Goal: Communication & Community: Ask a question

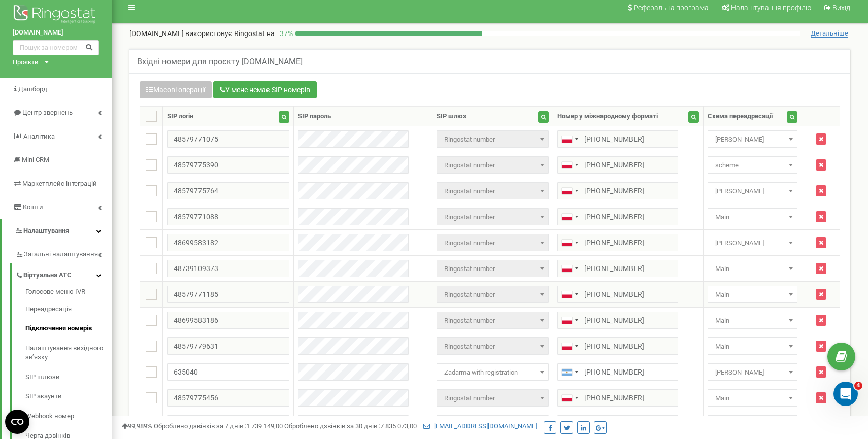
scroll to position [9, 0]
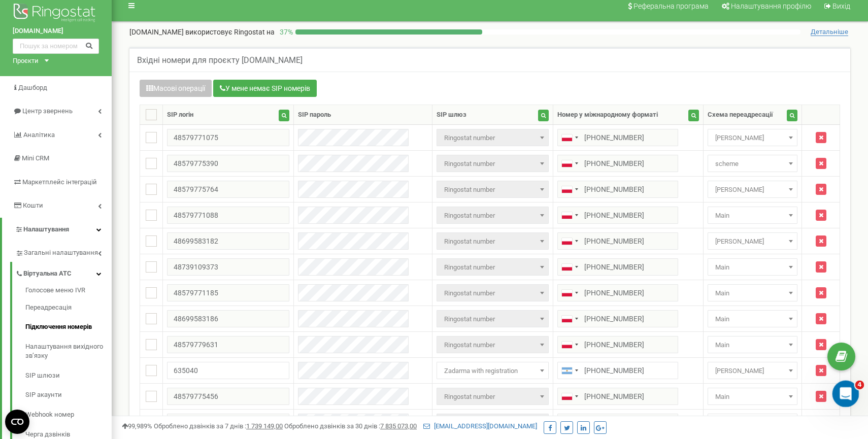
click at [839, 395] on icon "Відкрити програму для спілкування Intercom" at bounding box center [844, 392] width 17 height 17
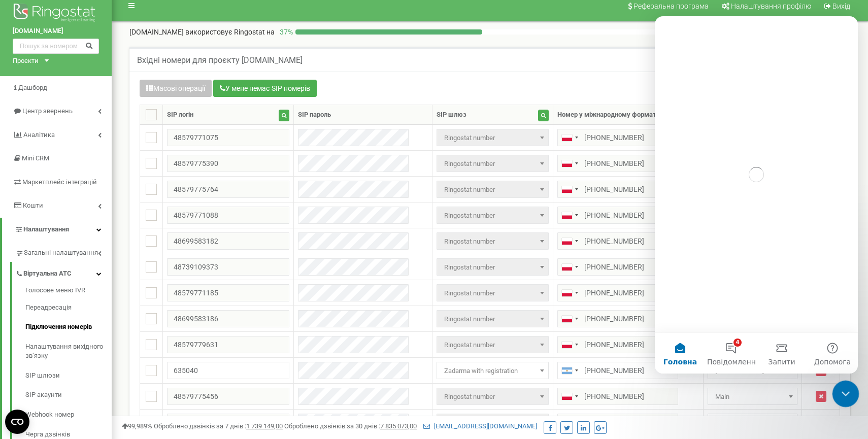
scroll to position [0, 0]
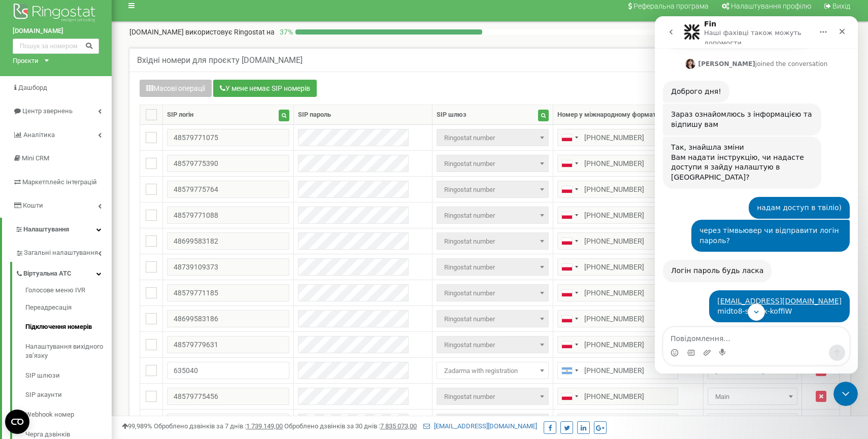
scroll to position [753, 0]
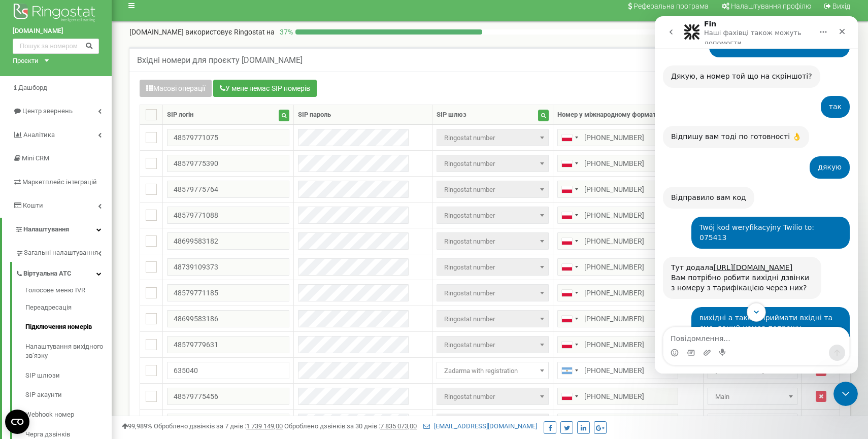
click at [758, 312] on icon "Scroll to bottom" at bounding box center [756, 312] width 9 height 9
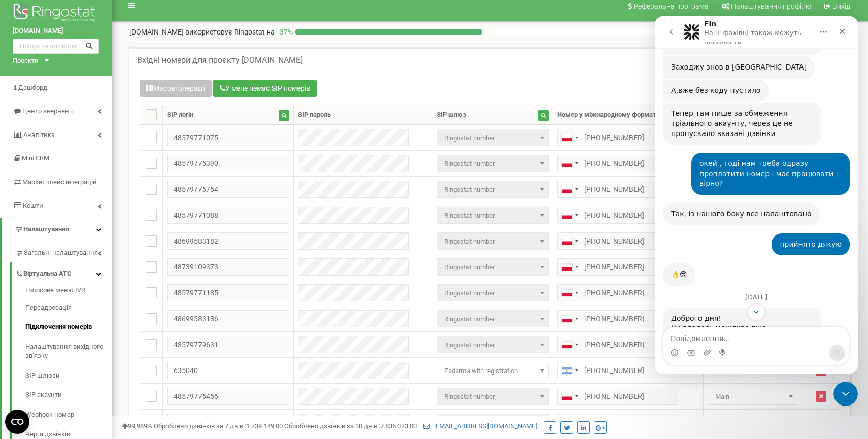
scroll to position [3215, 0]
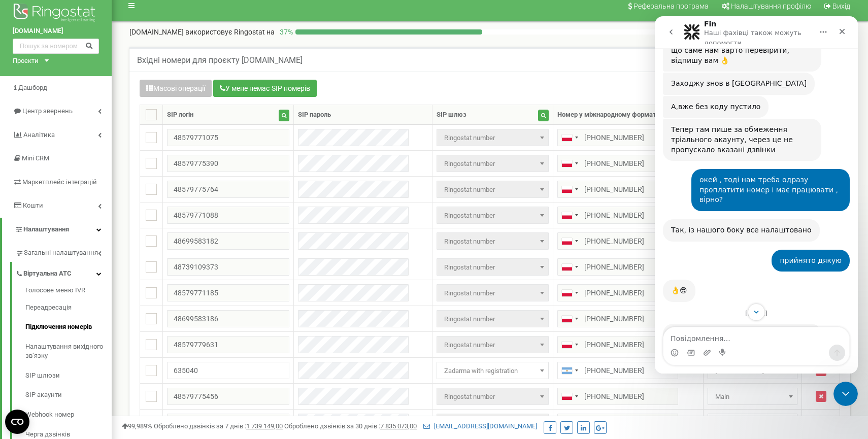
click at [668, 36] on icon "go back" at bounding box center [671, 32] width 8 height 8
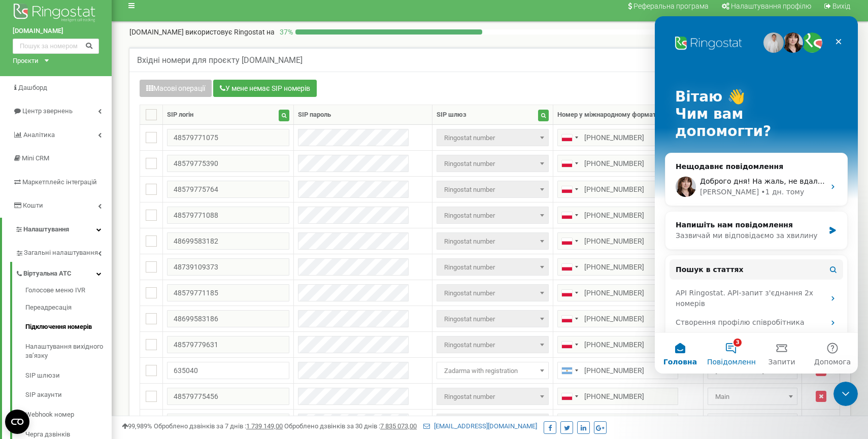
click at [731, 353] on button "3 Повідомлення" at bounding box center [731, 353] width 51 height 41
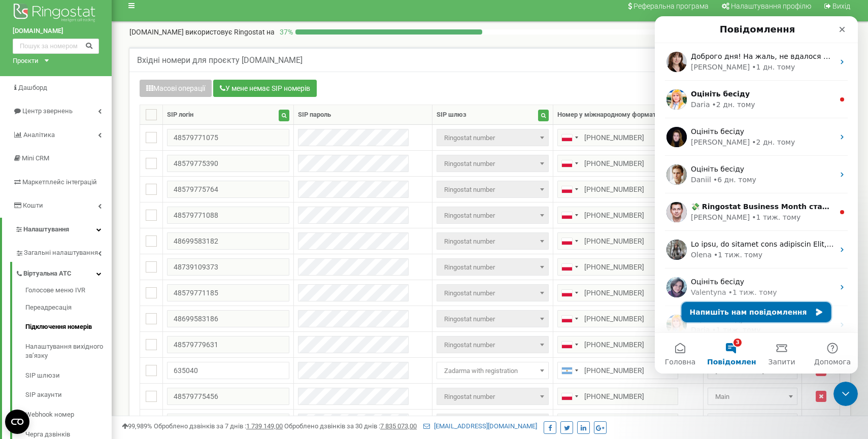
click at [741, 317] on button "Напишіть нам повідомлення" at bounding box center [757, 312] width 150 height 20
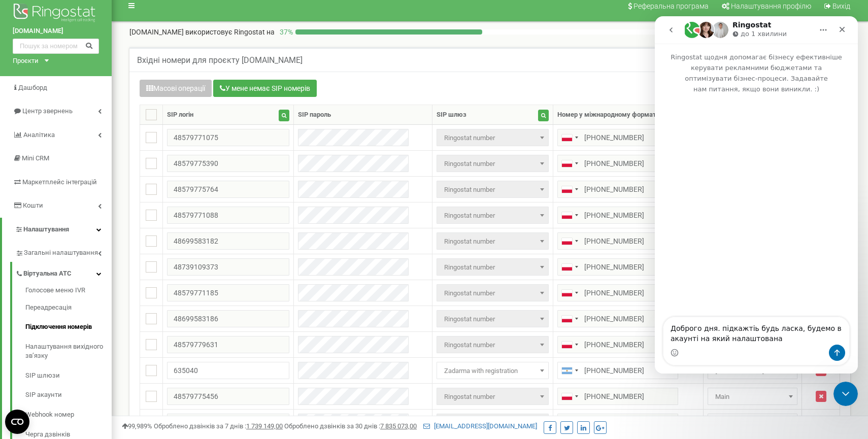
click at [697, 336] on textarea "Доброго дня. підкажтіь будь ласка, будемо в акаунті на який налаштована" at bounding box center [756, 330] width 186 height 27
click at [791, 343] on textarea "Доброго дня. підкажтіь будь ласка, будемо в акаунті срм на який налаштована" at bounding box center [756, 330] width 186 height 27
type textarea "Доброго дня. підкажтіь будь ласка, будемо в акаунті срм на який налаштована api…"
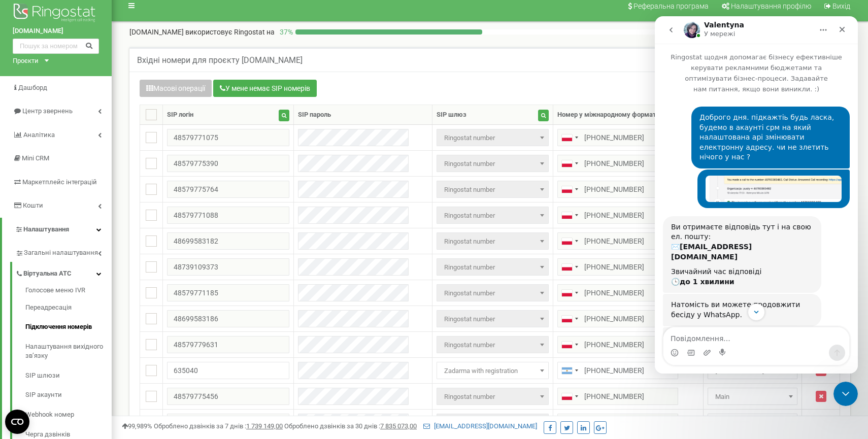
click at [668, 34] on button "go back" at bounding box center [670, 29] width 19 height 19
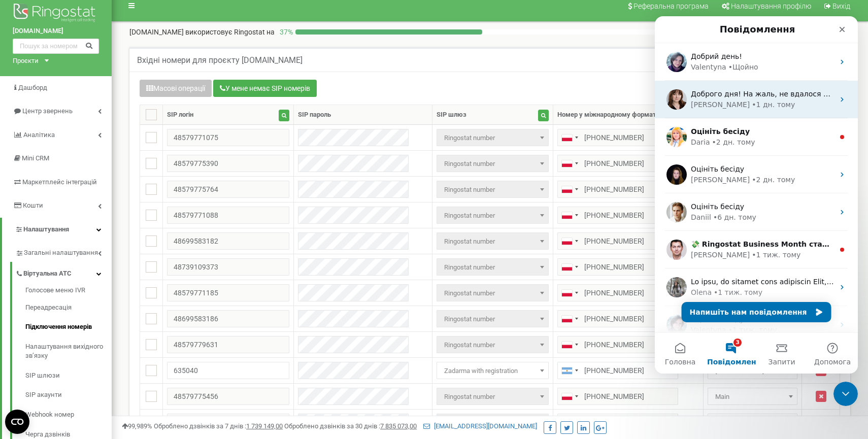
click at [776, 104] on div "Olga • 1 дн. тому" at bounding box center [762, 104] width 143 height 11
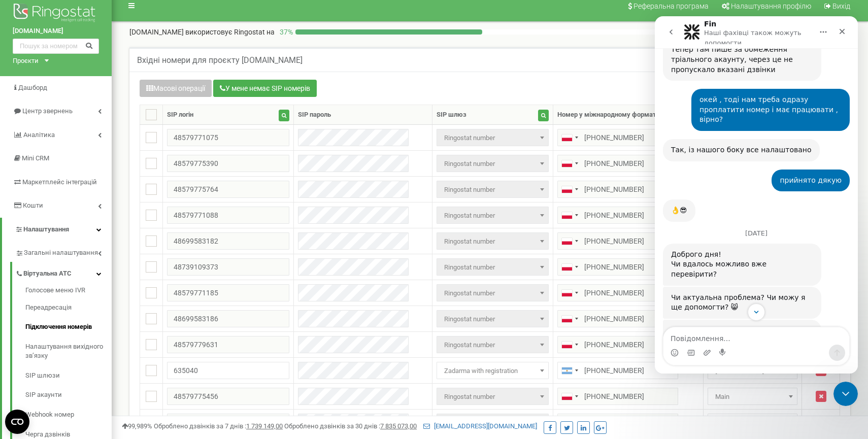
scroll to position [3294, 0]
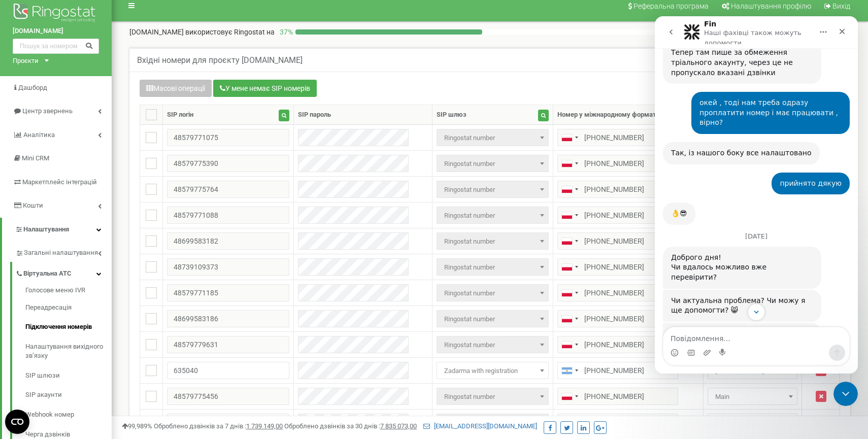
click at [669, 36] on button "go back" at bounding box center [670, 31] width 19 height 19
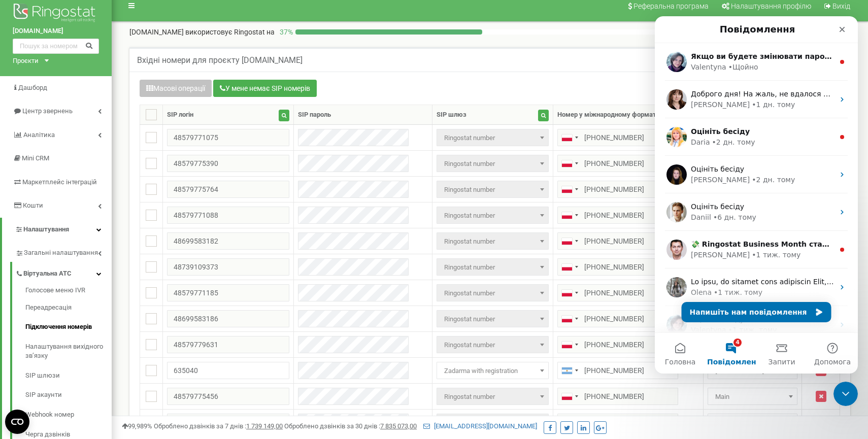
scroll to position [0, 0]
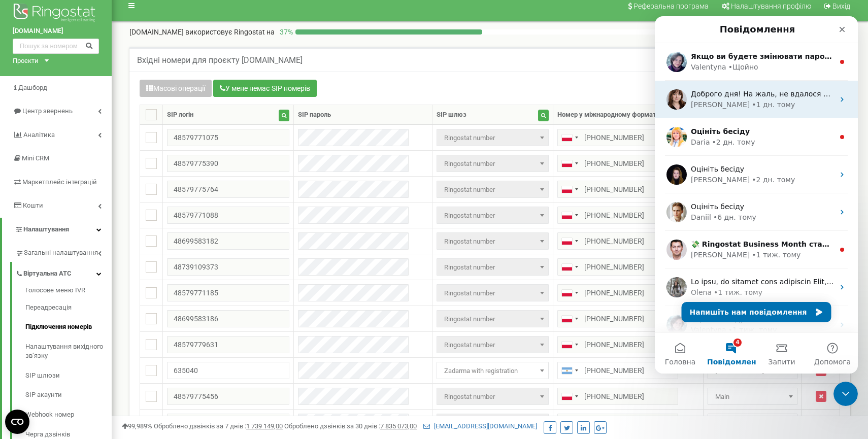
click at [781, 99] on div "Olga • 1 дн. тому" at bounding box center [762, 104] width 143 height 11
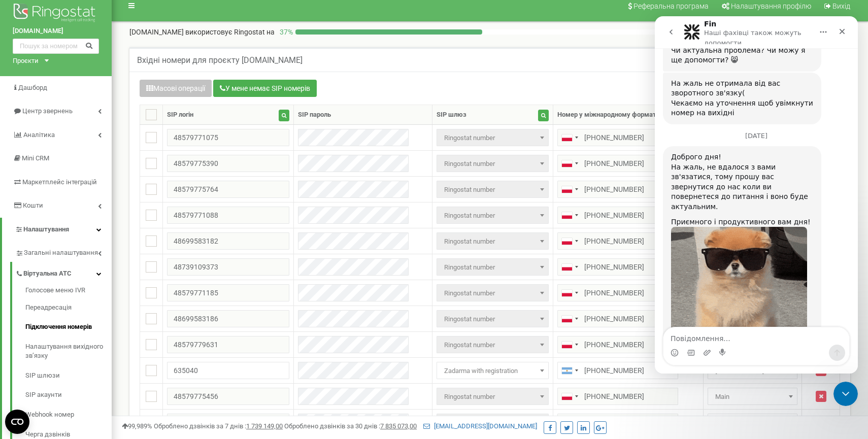
scroll to position [3547, 0]
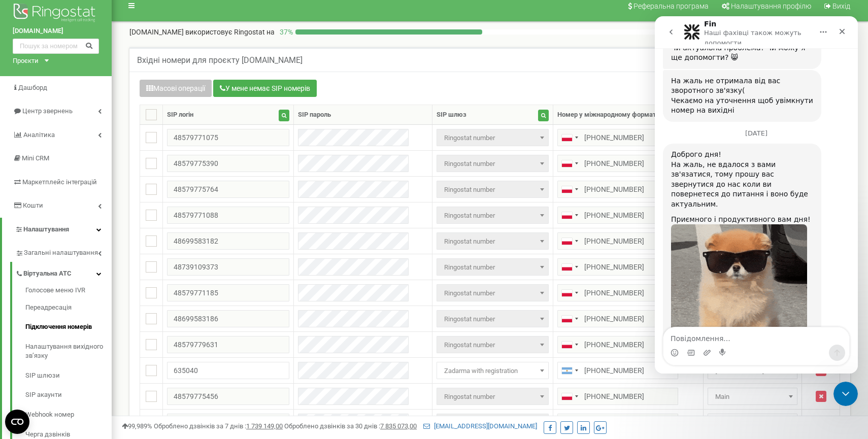
click at [671, 34] on icon "go back" at bounding box center [671, 32] width 8 height 8
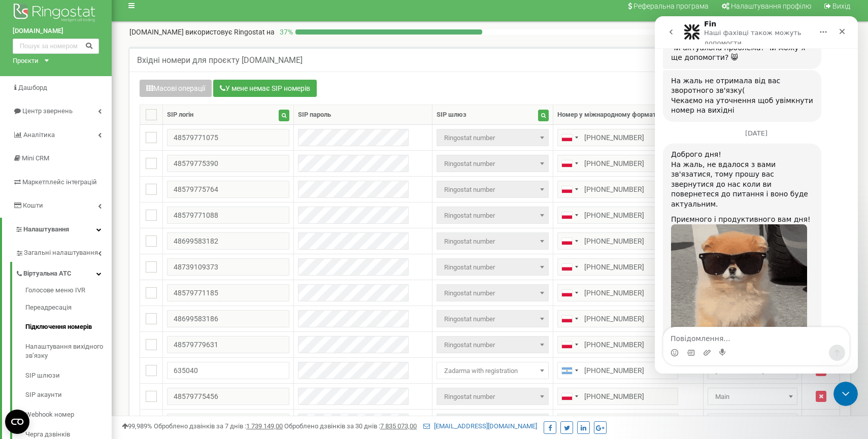
scroll to position [0, 0]
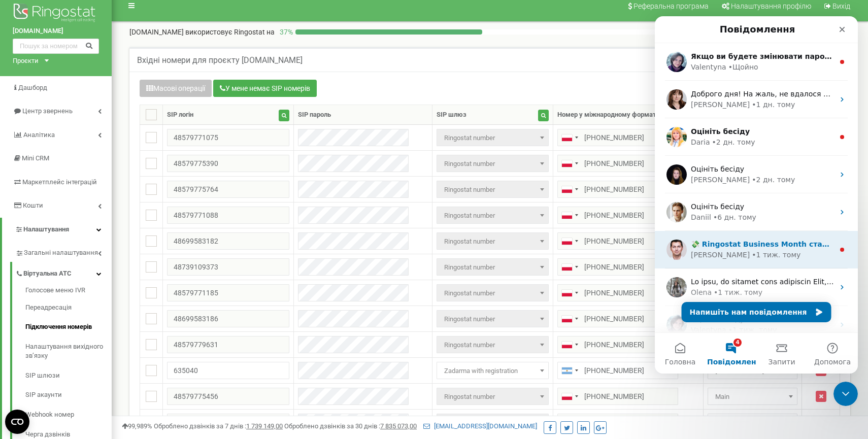
click at [752, 256] on div "• 1 тиж. тому" at bounding box center [776, 255] width 49 height 11
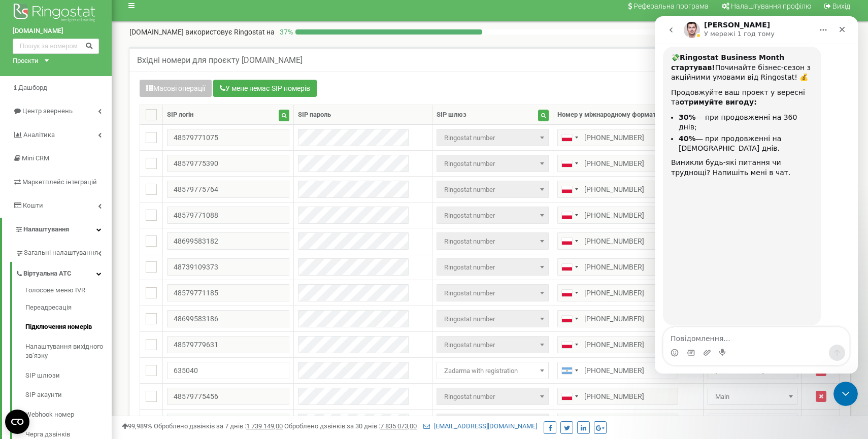
scroll to position [60, 0]
click at [668, 36] on button "go back" at bounding box center [670, 29] width 19 height 19
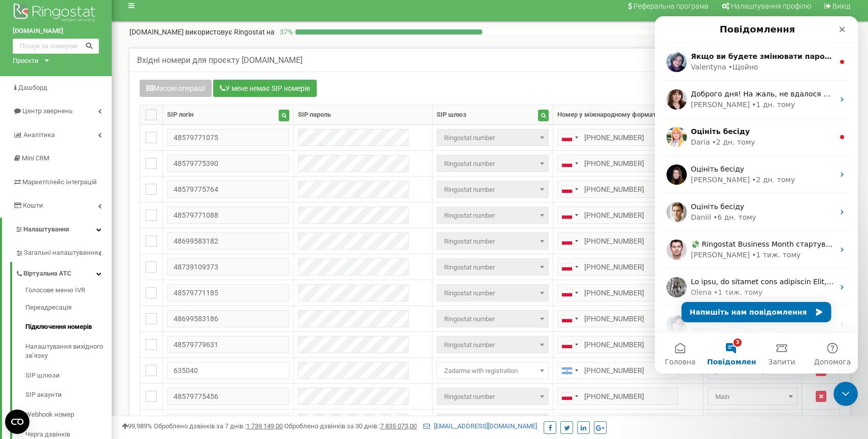
scroll to position [0, 0]
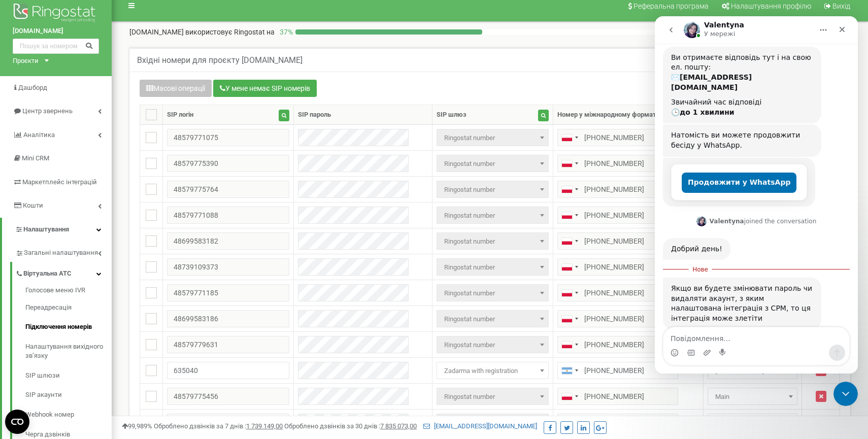
scroll to position [173, 0]
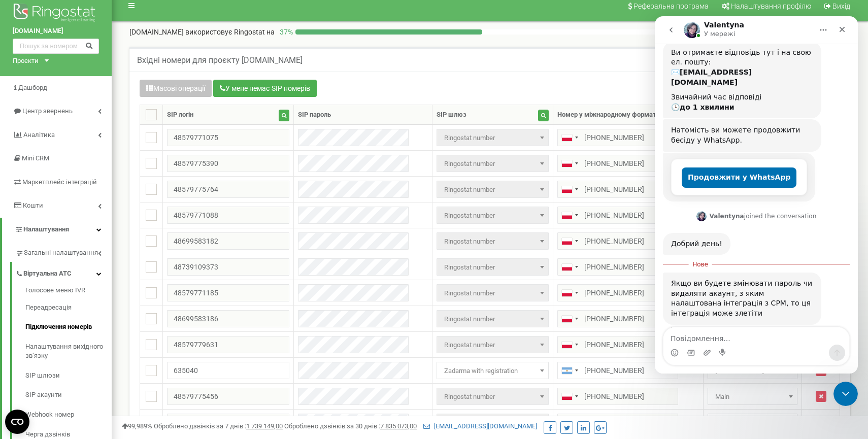
type textarea "f"
type textarea "[PERSON_NAME]"
drag, startPoint x: 740, startPoint y: 339, endPoint x: 868, endPoint y: 345, distance: 127.6
click at [858, 345] on html "Valentyna У мережі Ringostat щодня допомагає бізнесу ефективніше керувати рекла…" at bounding box center [756, 194] width 203 height 357
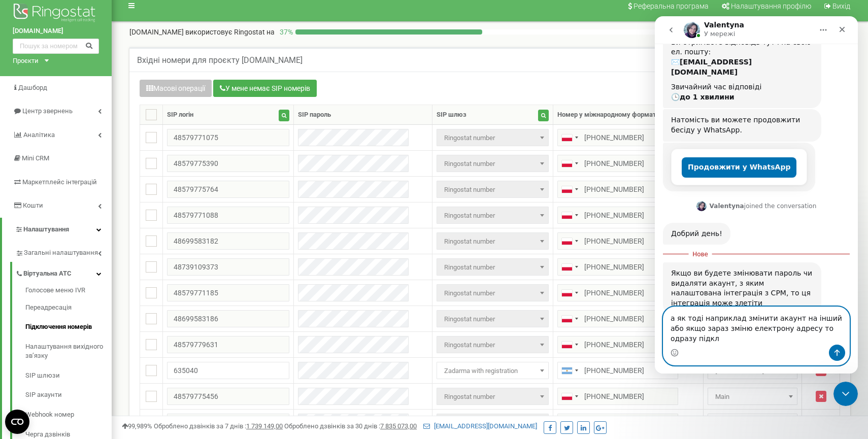
scroll to position [193, 0]
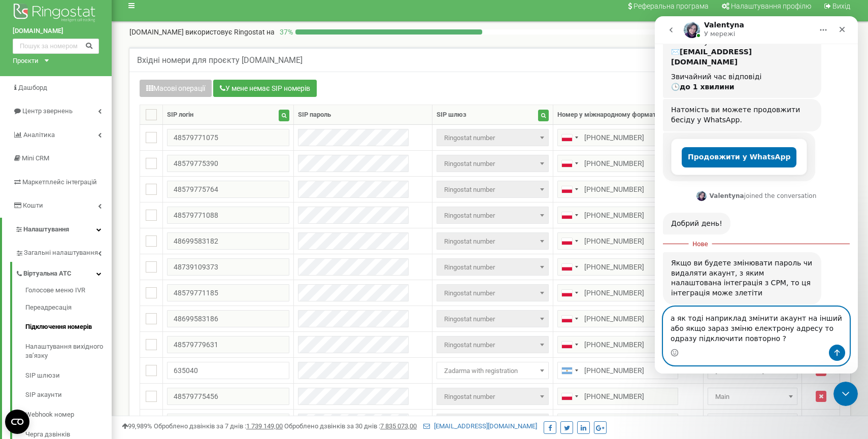
type textarea "а як тоді наприклад змінити акаунт на інший або якщо зараз зміню електрону адре…"
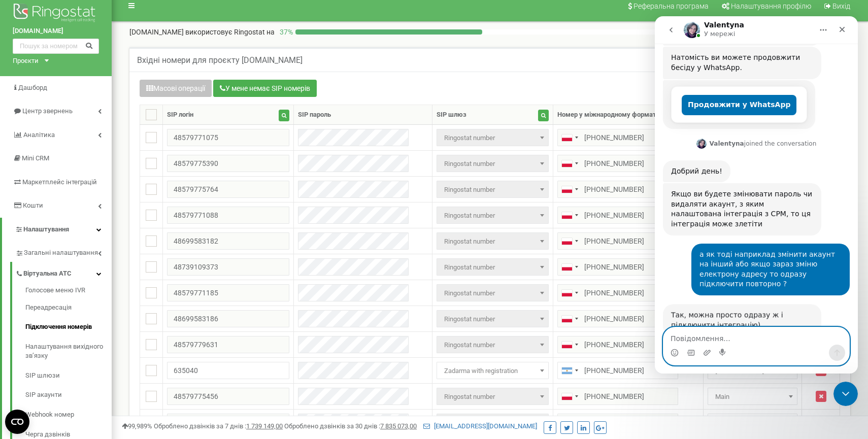
scroll to position [247, 0]
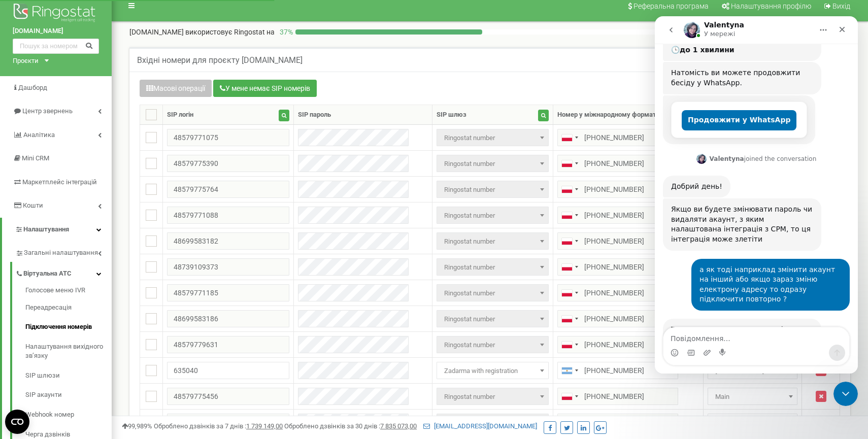
scroll to position [384, 0]
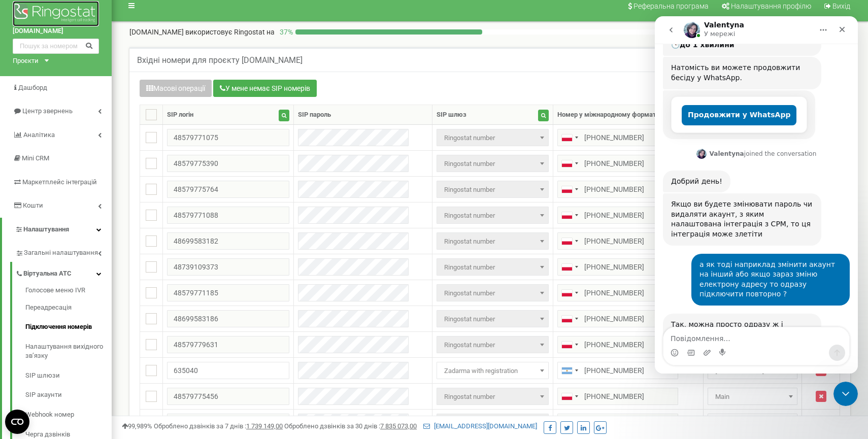
click at [42, 7] on img at bounding box center [56, 13] width 86 height 25
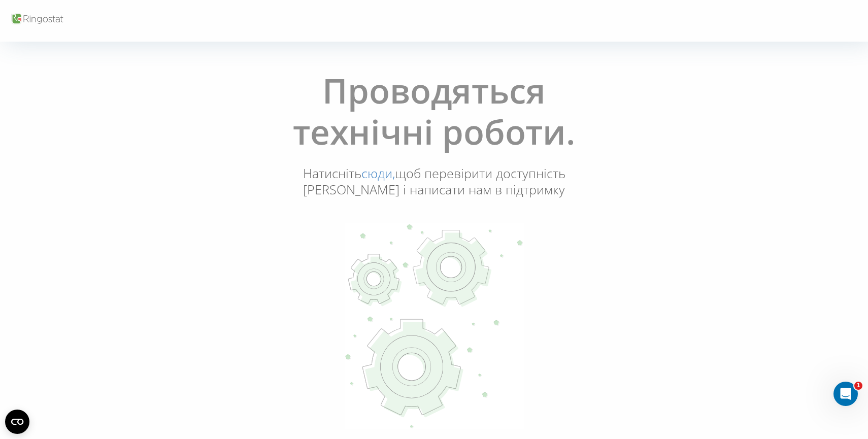
click at [378, 177] on link "сюди," at bounding box center [378, 172] width 34 height 17
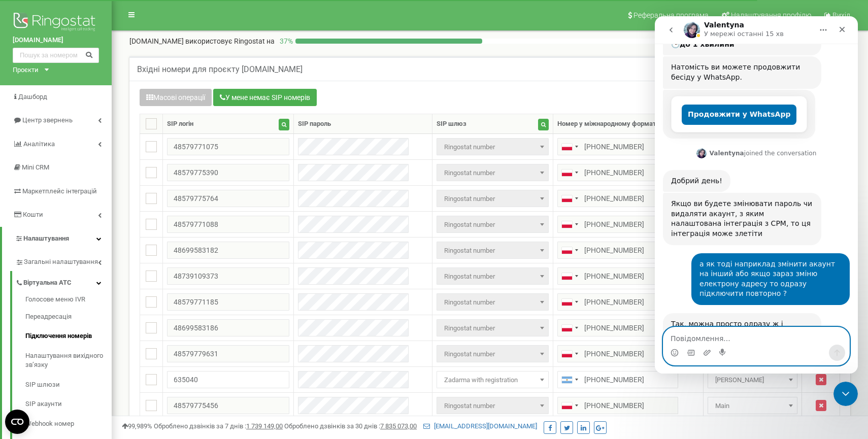
scroll to position [247, 0]
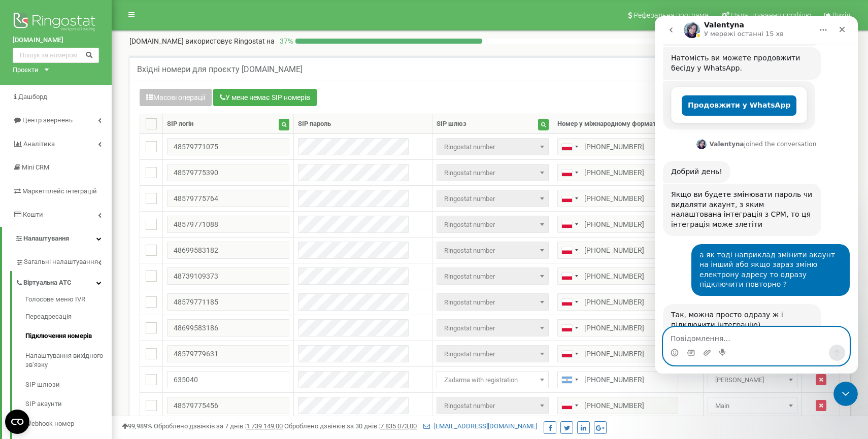
click at [696, 337] on textarea "Повідомлення..." at bounding box center [756, 335] width 186 height 17
type textarea "O"
type textarea "підкажіть будь ласка що дя цього потрібно ?"
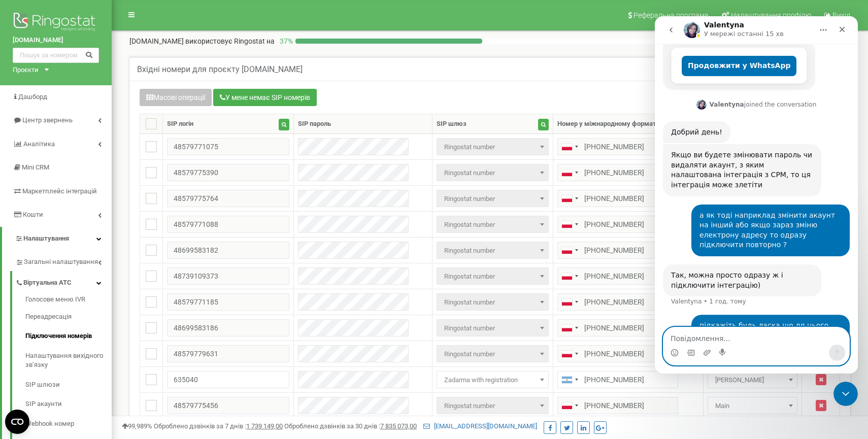
scroll to position [287, 0]
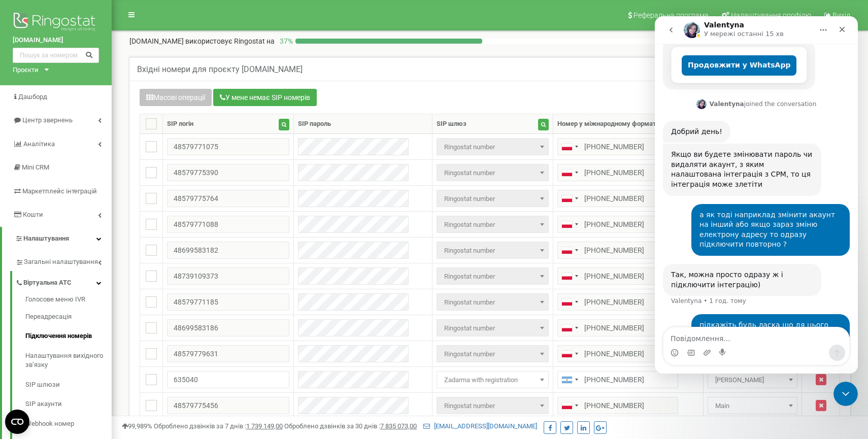
click at [538, 46] on div "[DOMAIN_NAME] використовує Ringostat на 37 %" at bounding box center [464, 41] width 671 height 10
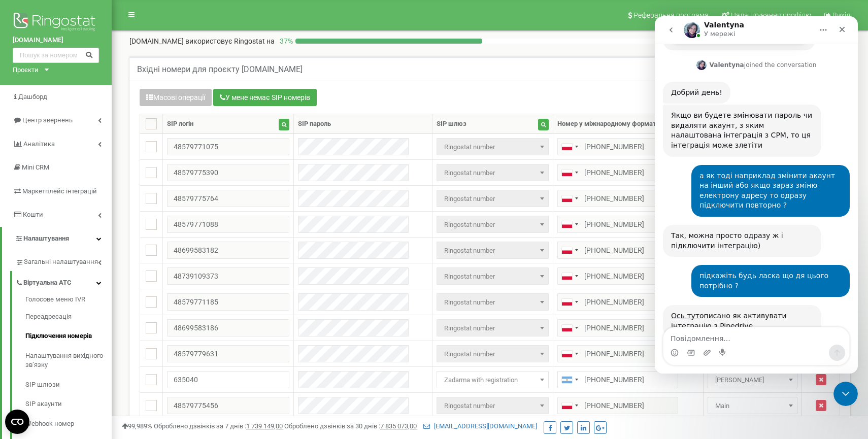
scroll to position [327, 0]
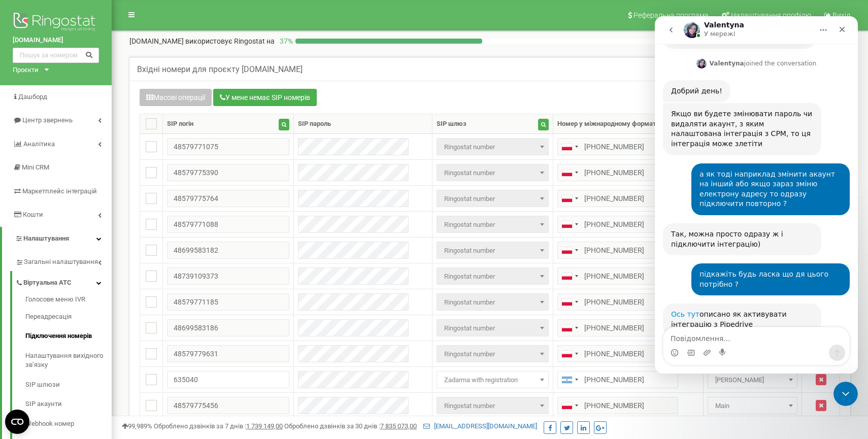
click at [683, 310] on link "Ось тут" at bounding box center [685, 314] width 28 height 8
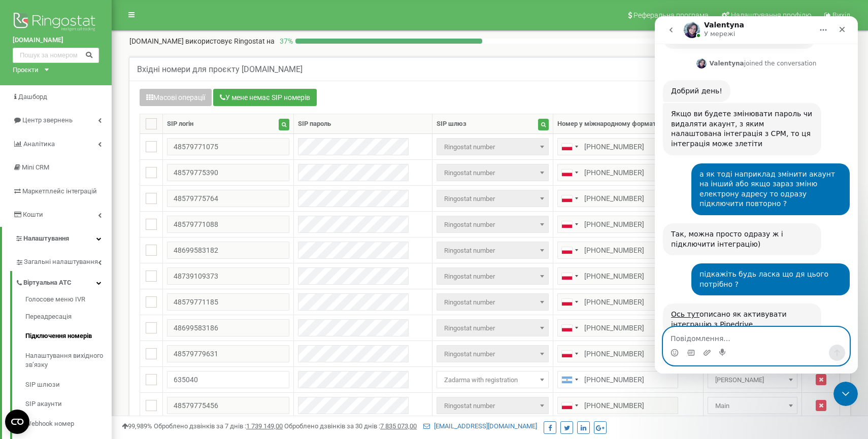
click at [716, 344] on textarea "Повідомлення..." at bounding box center [756, 335] width 186 height 17
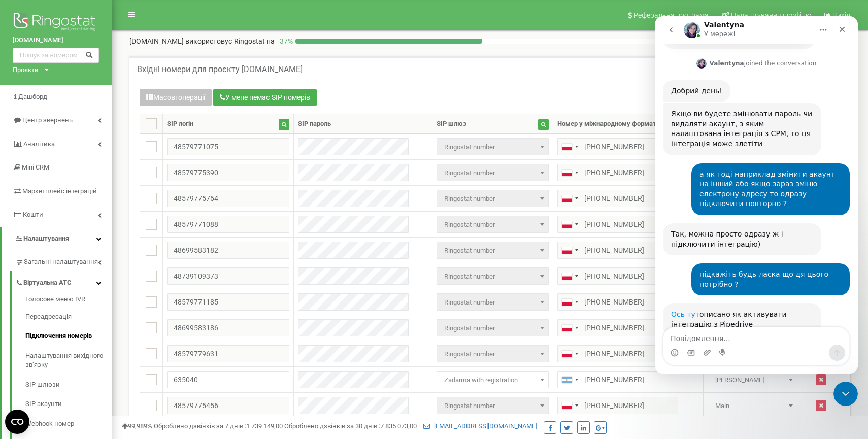
click at [687, 310] on link "Ось тут" at bounding box center [685, 314] width 28 height 8
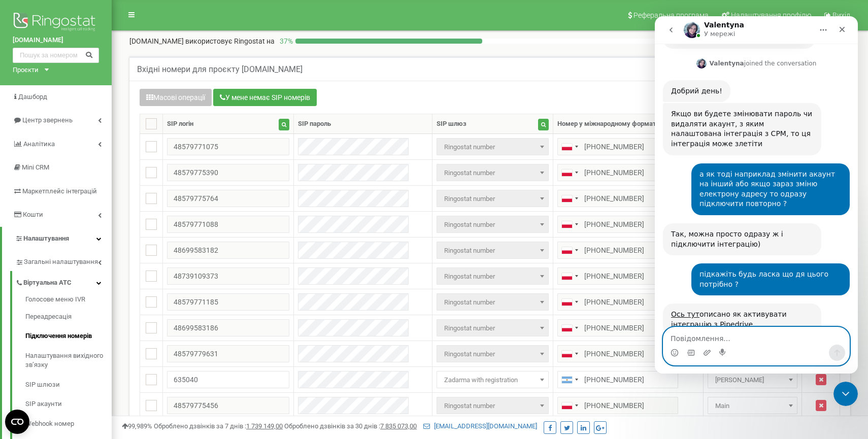
click at [701, 336] on textarea "Повідомлення..." at bounding box center [756, 335] width 186 height 17
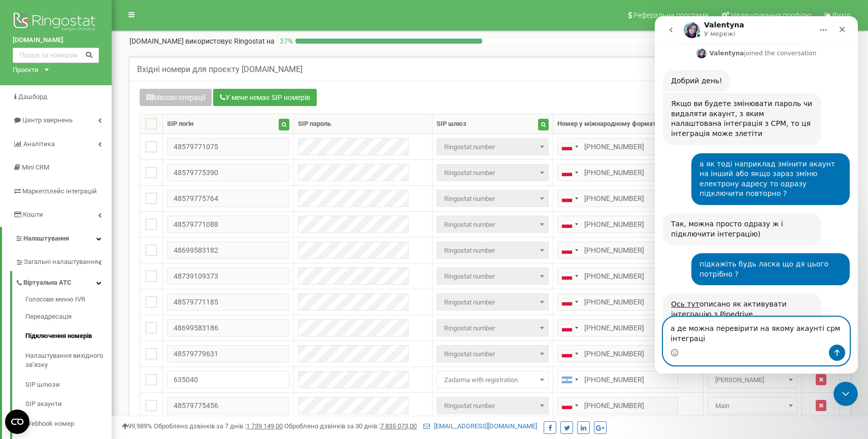
type textarea "а де можна перевірити на якому акаунті срм інтеграція"
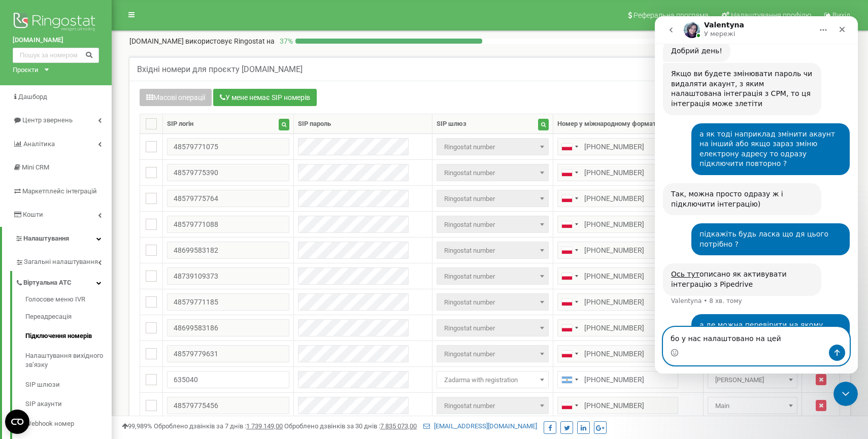
type textarea "бо у нас налаштовано на цей"
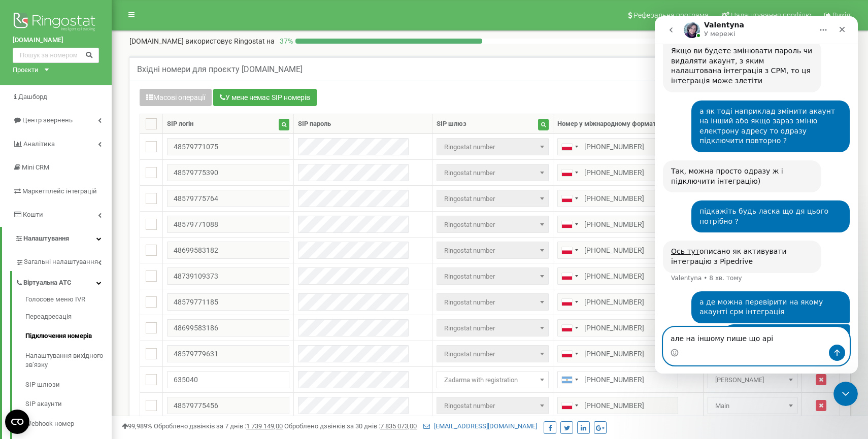
type textarea "але на іншому пише що api"
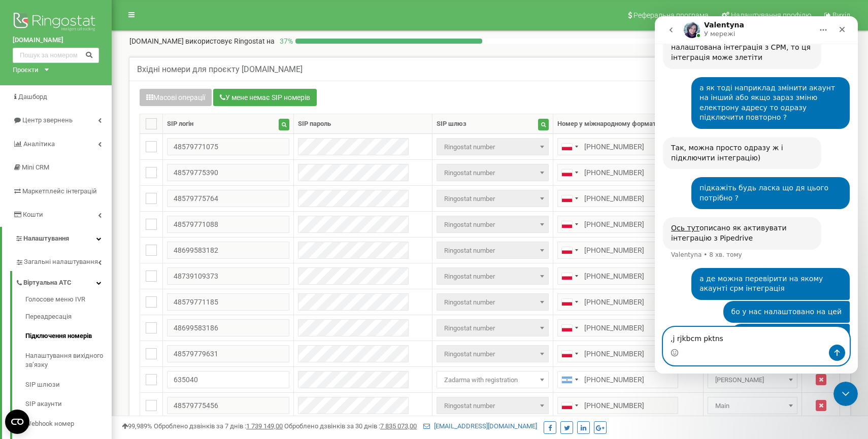
drag, startPoint x: 714, startPoint y: 338, endPoint x: 615, endPoint y: 338, distance: 99.5
click at [655, 338] on html "[PERSON_NAME] У мережі Ringostat щодня допомагає бізнесу ефективніше керувати р…" at bounding box center [756, 194] width 203 height 357
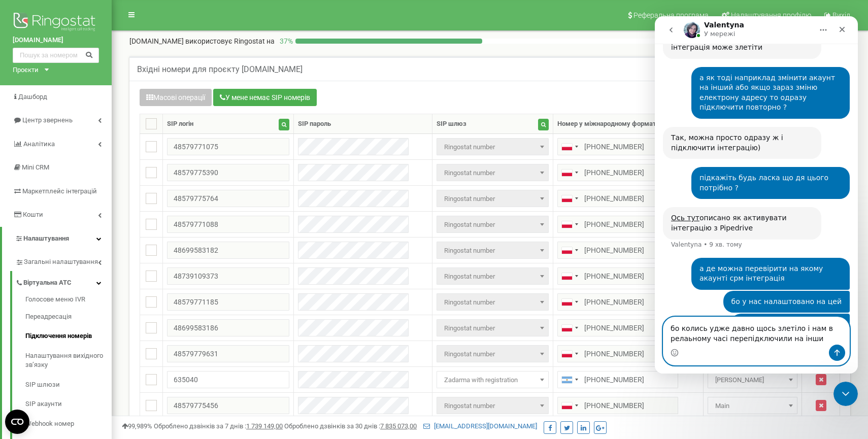
type textarea "бо колись удже давно щось злетіло і нам в релаьному часі перепідключили на інший"
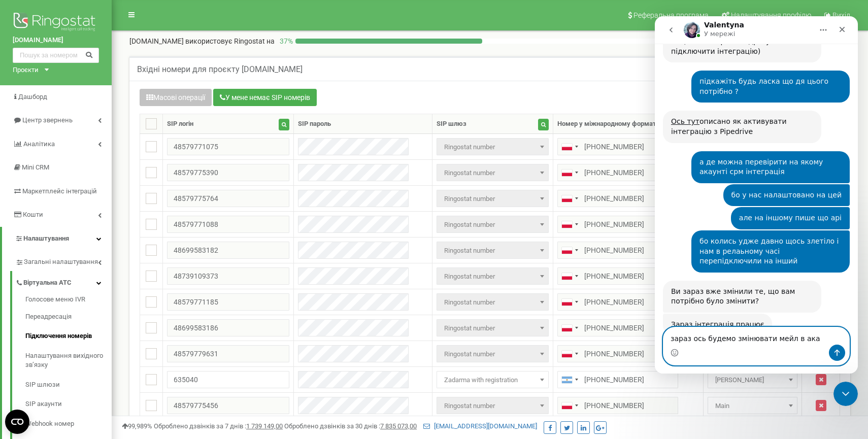
scroll to position [520, 0]
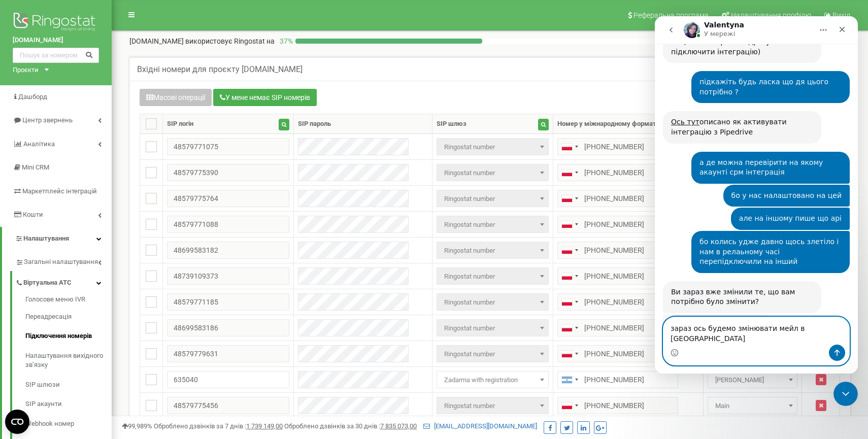
type textarea "зараз ось будемо змінювати мейл в [GEOGRAPHIC_DATA]"
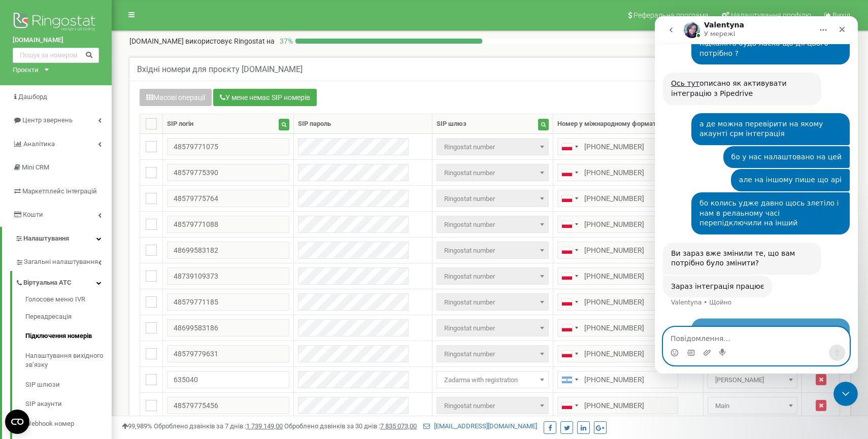
scroll to position [560, 0]
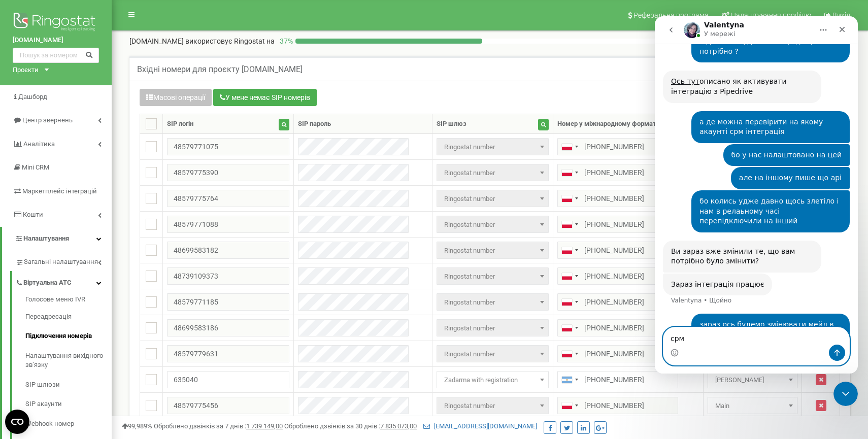
type textarea "срм"
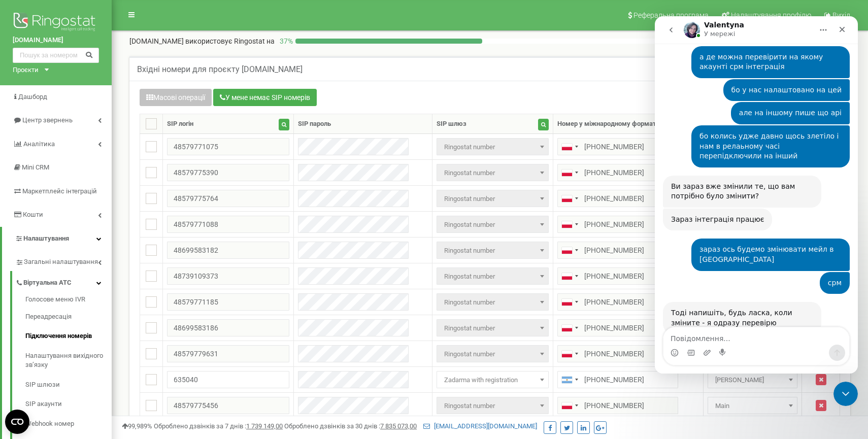
scroll to position [623, 0]
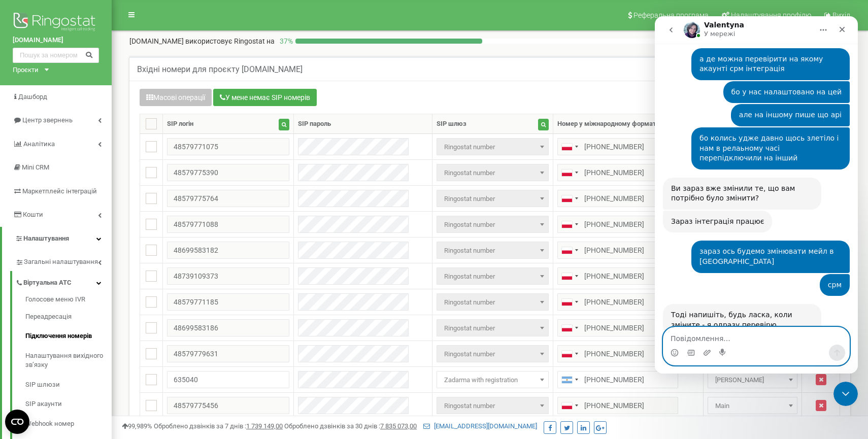
click at [712, 338] on textarea "Повідомлення..." at bounding box center [756, 335] width 186 height 17
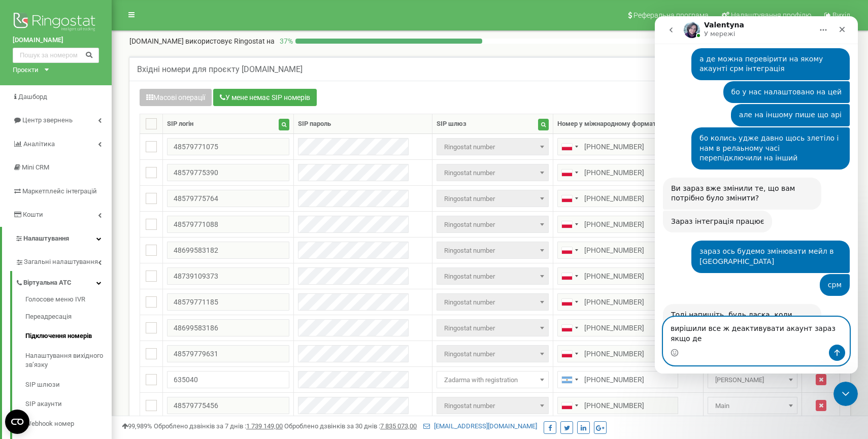
scroll to position [634, 0]
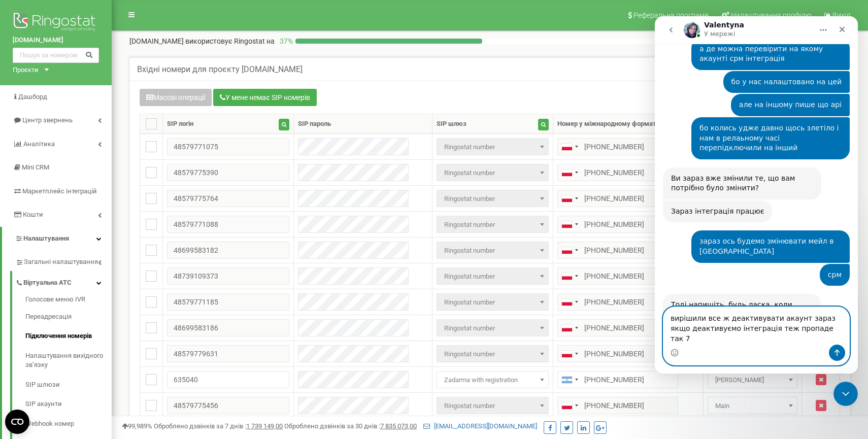
type textarea "вирішили все ж деактивувати акаунт зараз якщо деактивуємо інтеграція теж пропад…"
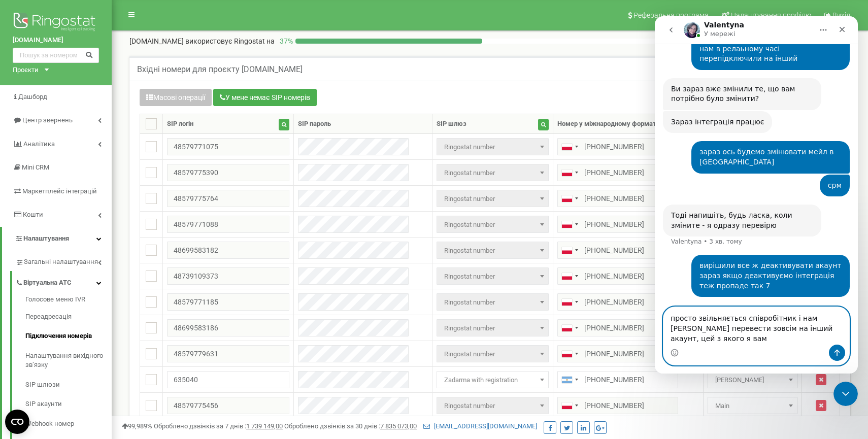
scroll to position [733, 0]
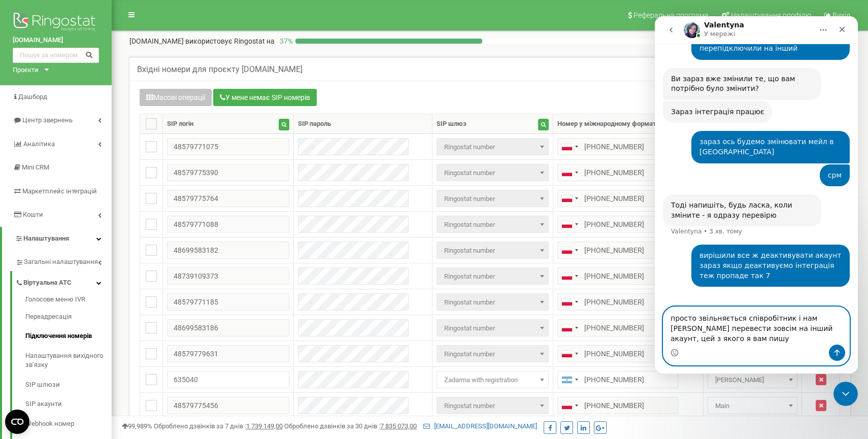
type textarea "просто звільняється співробітник і нам [PERSON_NAME] перевести зовсім на інший …"
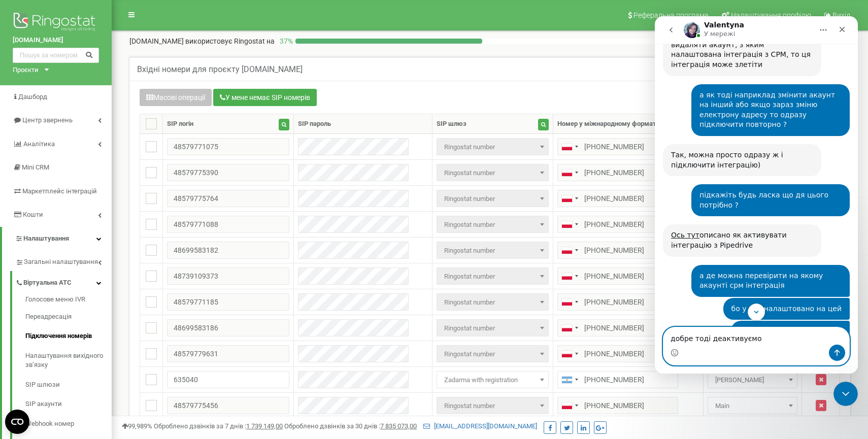
scroll to position [382, 0]
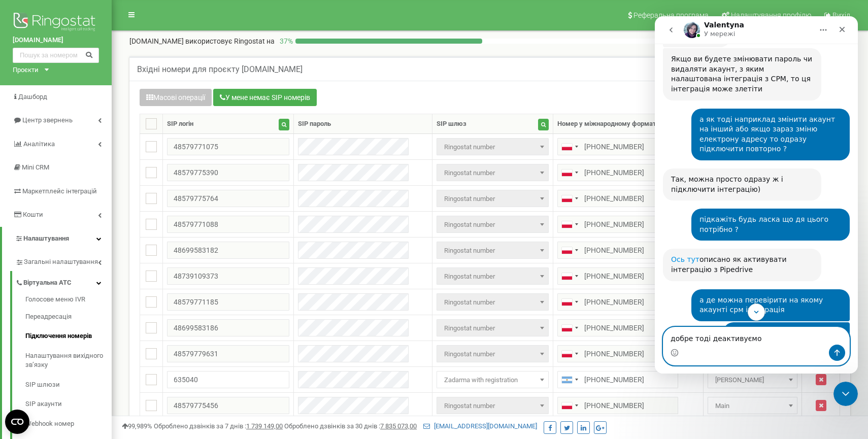
type textarea "добре тоді деактивуємо"
click at [684, 255] on link "Ось тут" at bounding box center [685, 259] width 28 height 8
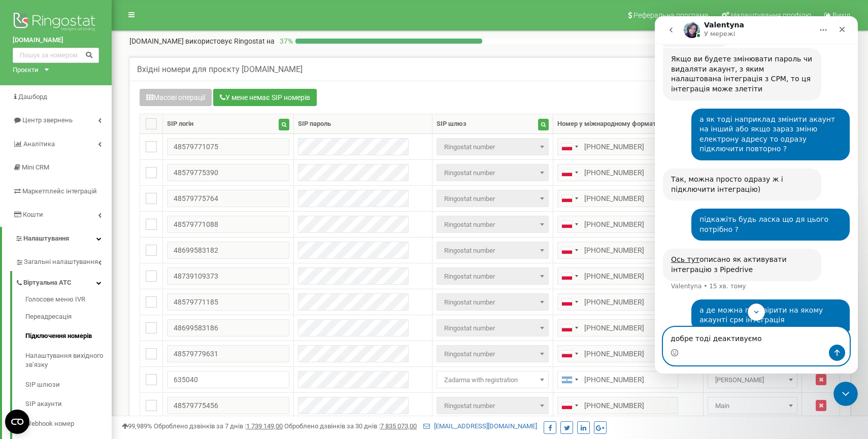
drag, startPoint x: 747, startPoint y: 342, endPoint x: 637, endPoint y: 340, distance: 109.7
click at [655, 340] on html "[PERSON_NAME] У мережі Ringostat щодня допомагає бізнесу ефективніше керувати р…" at bounding box center [756, 194] width 203 height 357
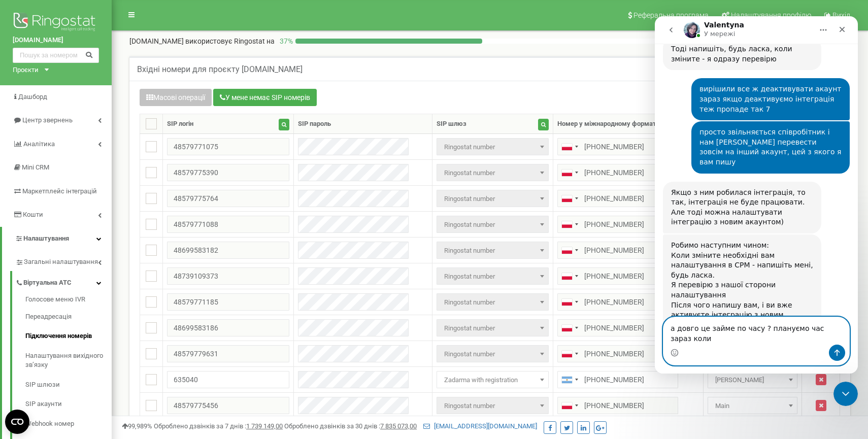
scroll to position [910, 0]
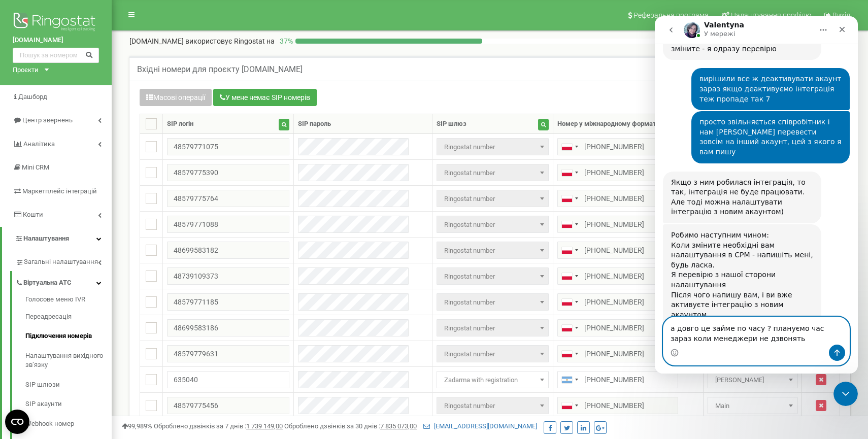
type textarea "а довго це займе по часу ? плануємо час зараз коли менеджери не дзвонять"
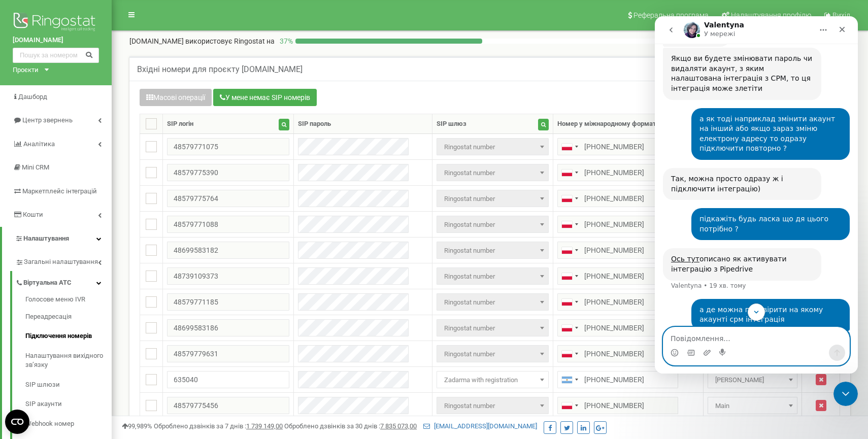
scroll to position [375, 0]
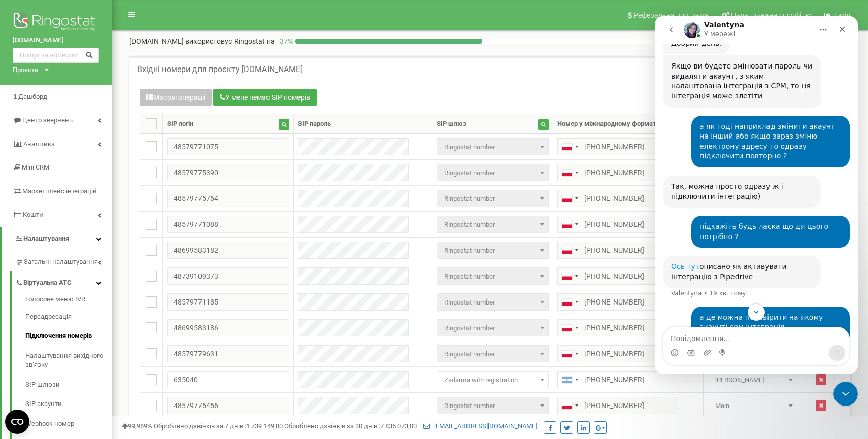
click at [685, 262] on link "Ось тут" at bounding box center [685, 266] width 28 height 8
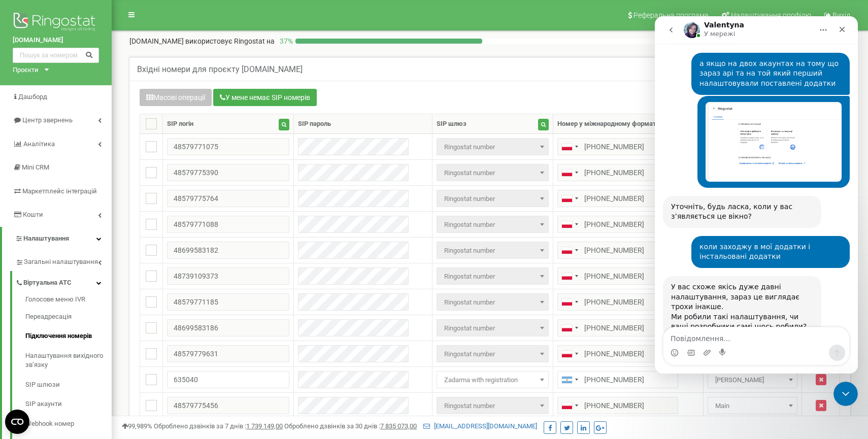
scroll to position [1301, 0]
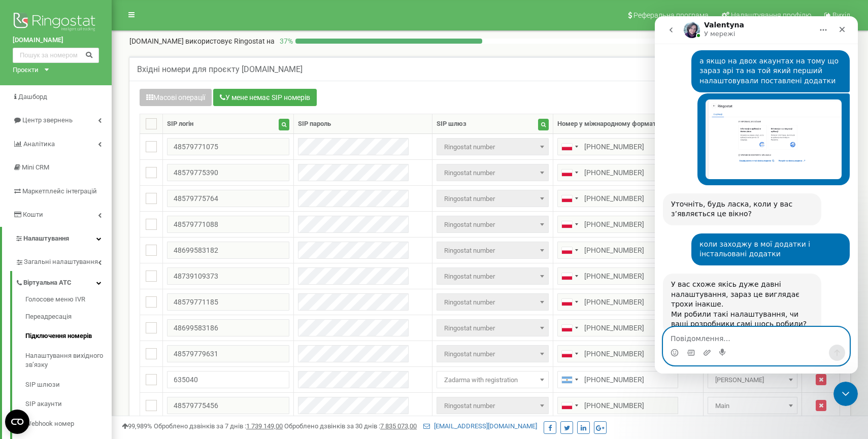
click at [719, 337] on textarea "Повідомлення..." at bounding box center [756, 335] width 186 height 17
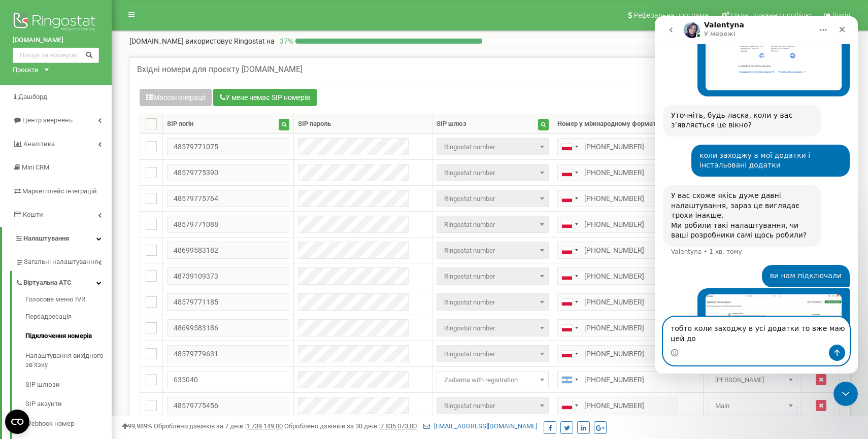
scroll to position [1383, 0]
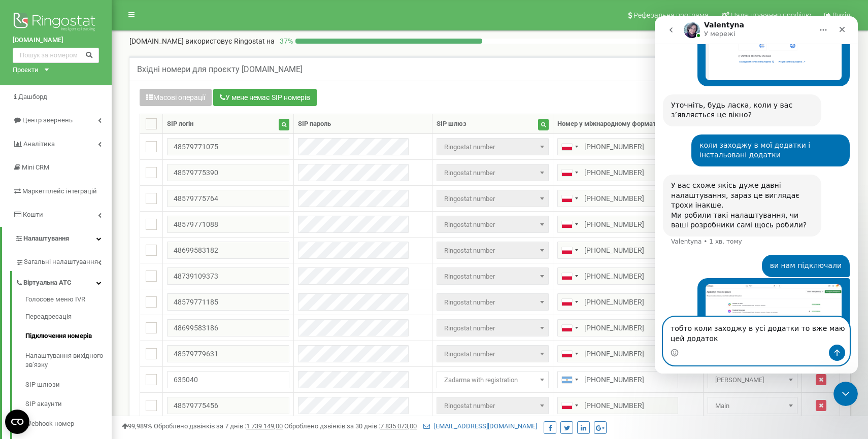
type textarea "тобто коли заходжу в усі додатки то вже маю цей додаток"
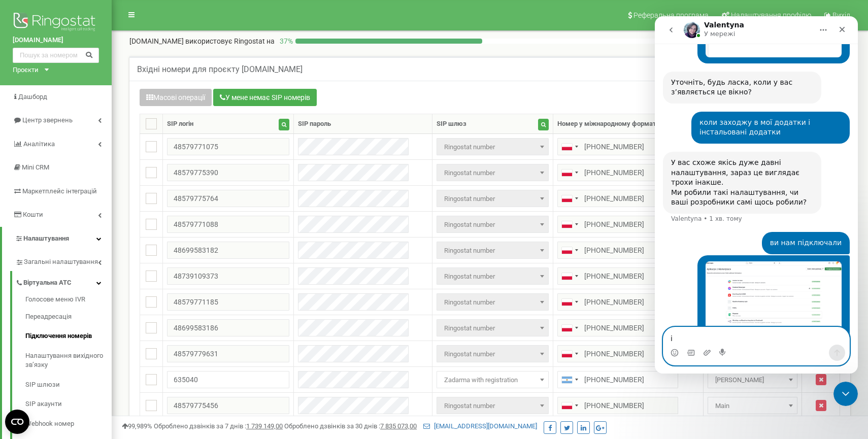
scroll to position [1406, 0]
type textarea "і"
click at [754, 261] on img "Valya каже…" at bounding box center [774, 299] width 136 height 76
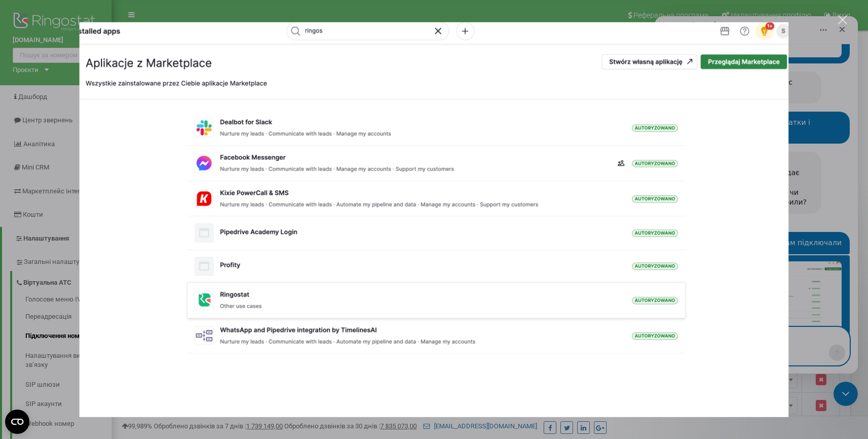
scroll to position [0, 0]
click at [788, 252] on div "Месенджер Intercom" at bounding box center [434, 219] width 868 height 439
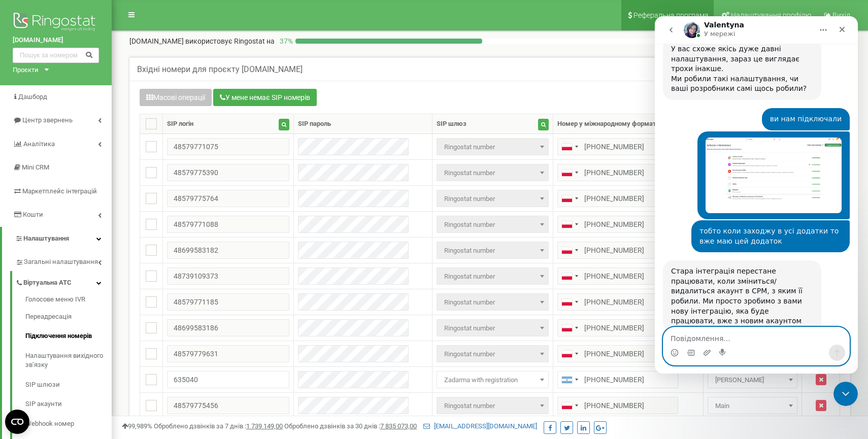
scroll to position [1574, 0]
